Goal: Find contact information: Find contact information

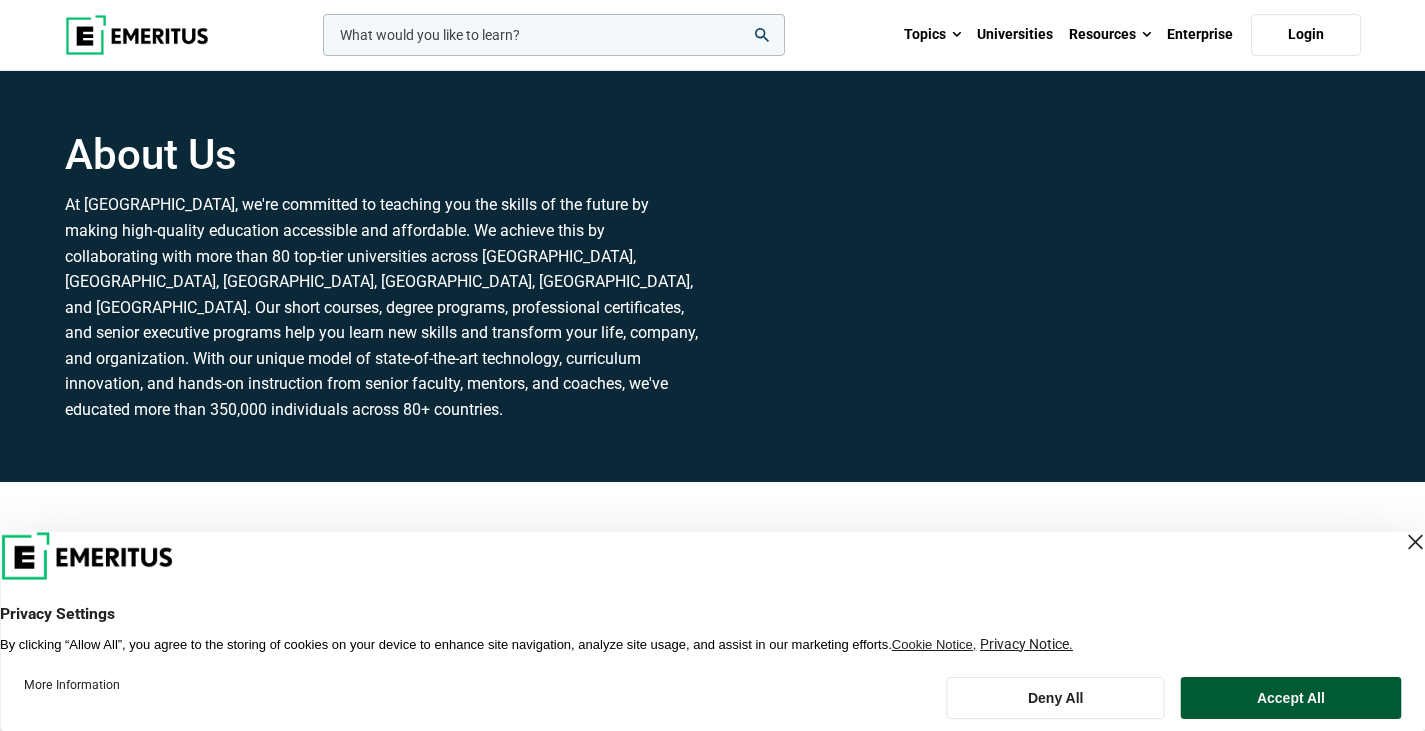
click at [1226, 696] on button "Accept All" at bounding box center [1291, 698] width 220 height 42
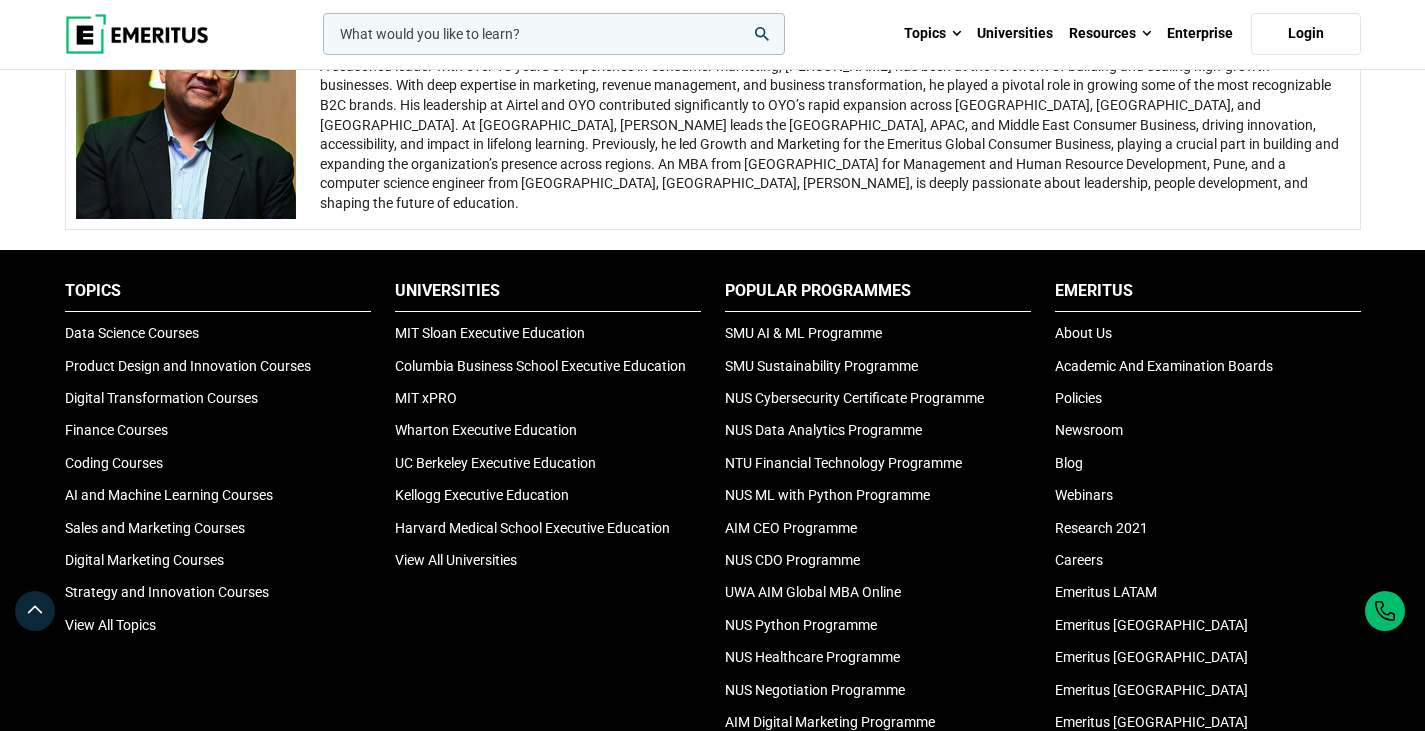
scroll to position [4015, 0]
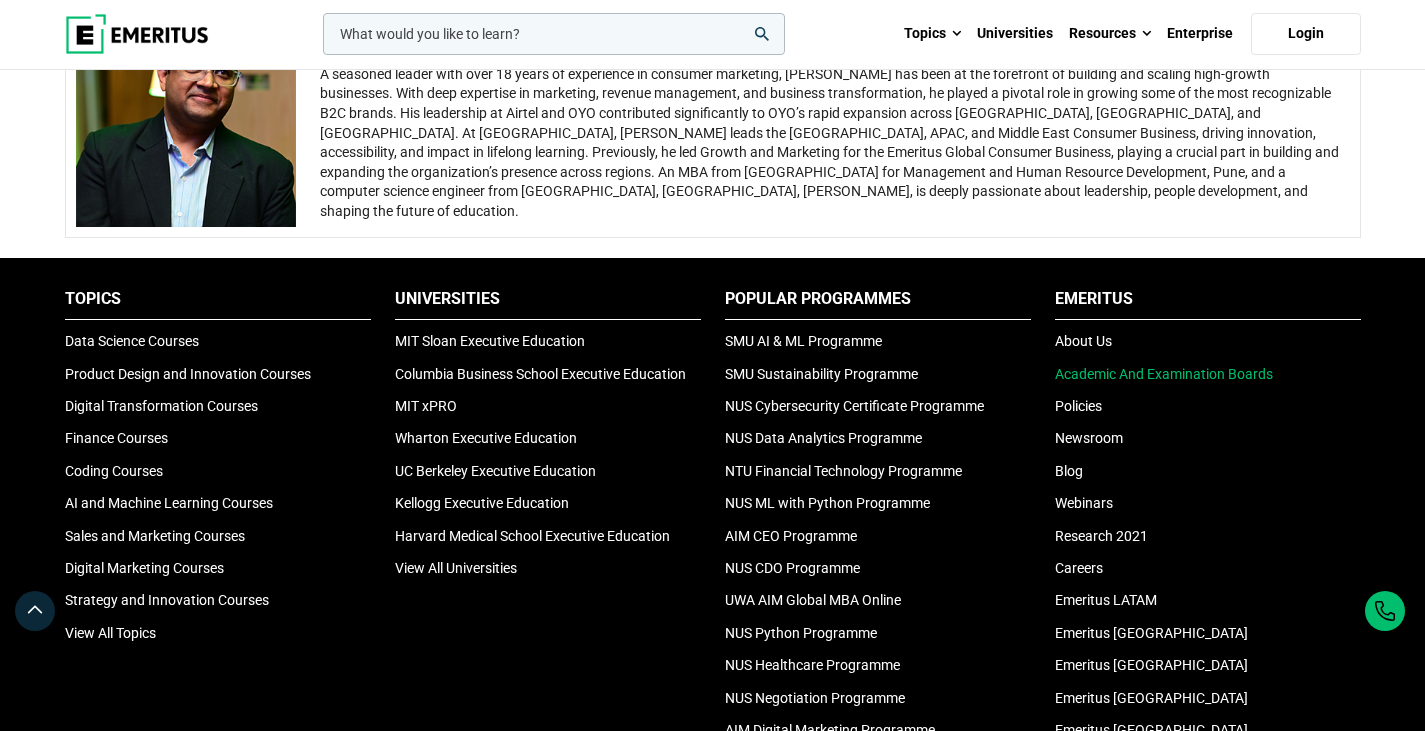
click at [1152, 373] on link "Academic And Examination Boards" at bounding box center [1164, 374] width 218 height 16
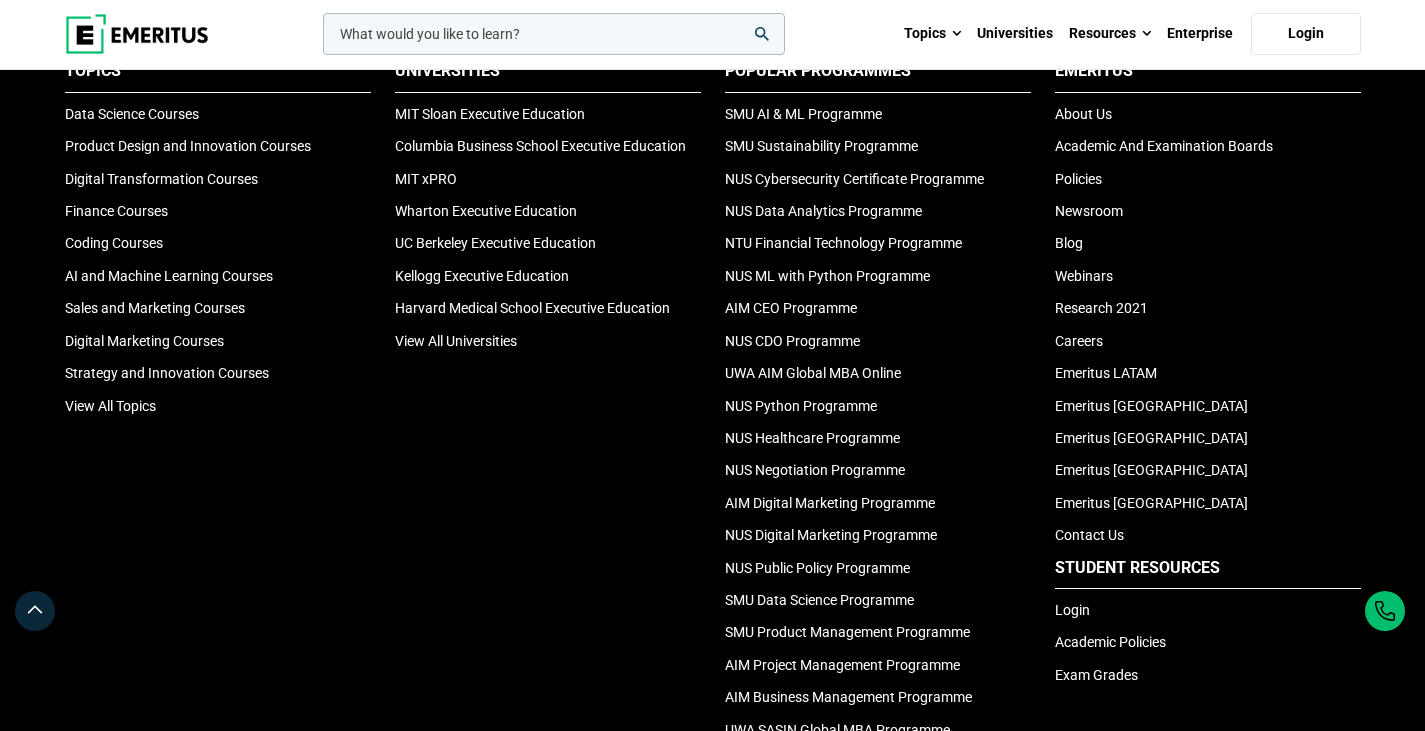
scroll to position [2174, 0]
click at [1094, 526] on link "Contact Us" at bounding box center [1089, 534] width 69 height 16
